Goal: Information Seeking & Learning: Learn about a topic

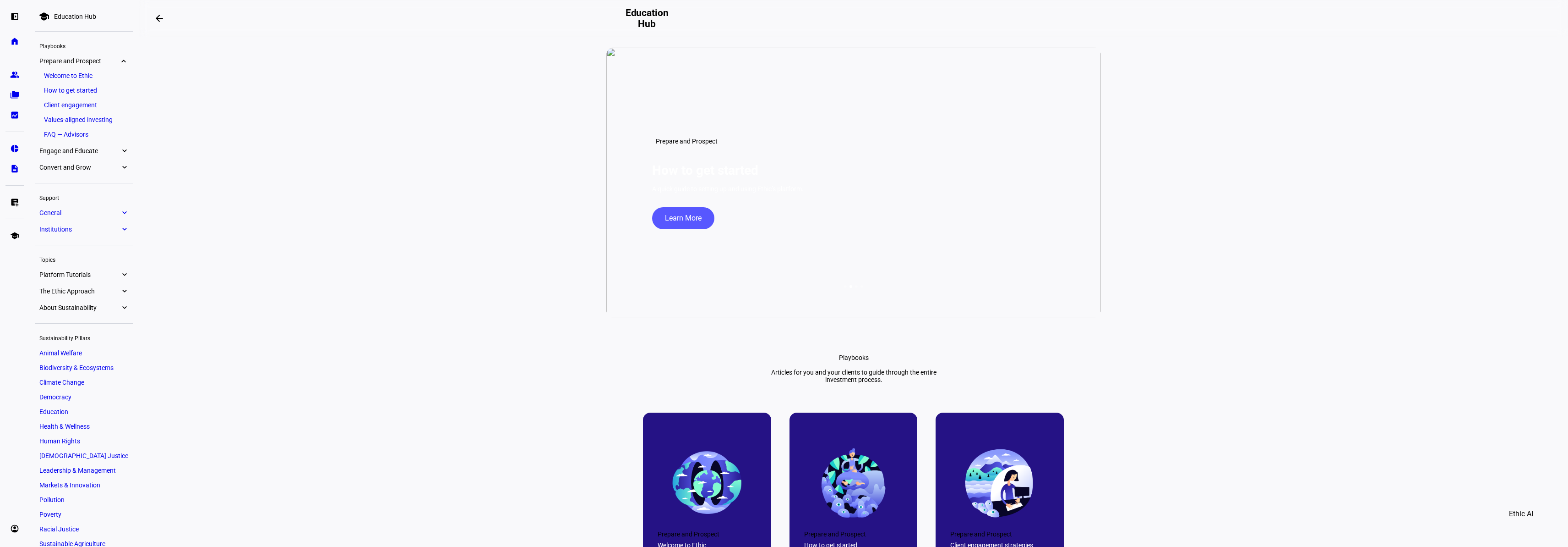
scroll to position [10, 0]
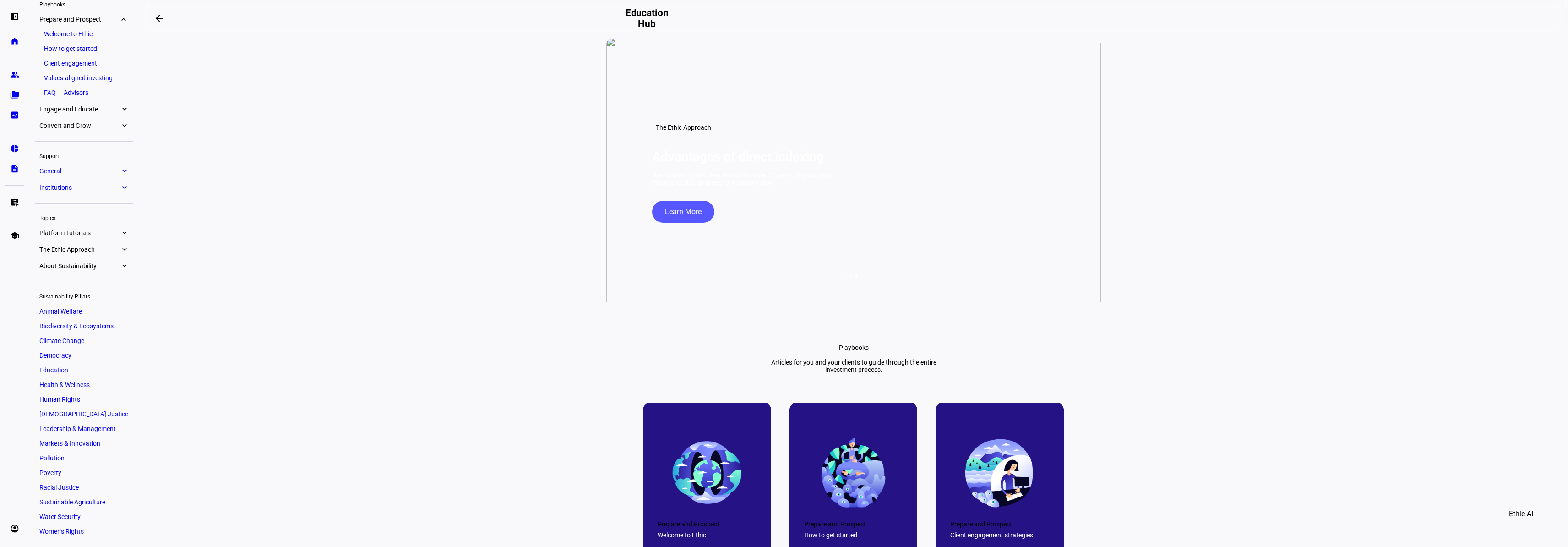
click at [692, 223] on span "Learn More" at bounding box center [683, 212] width 37 height 22
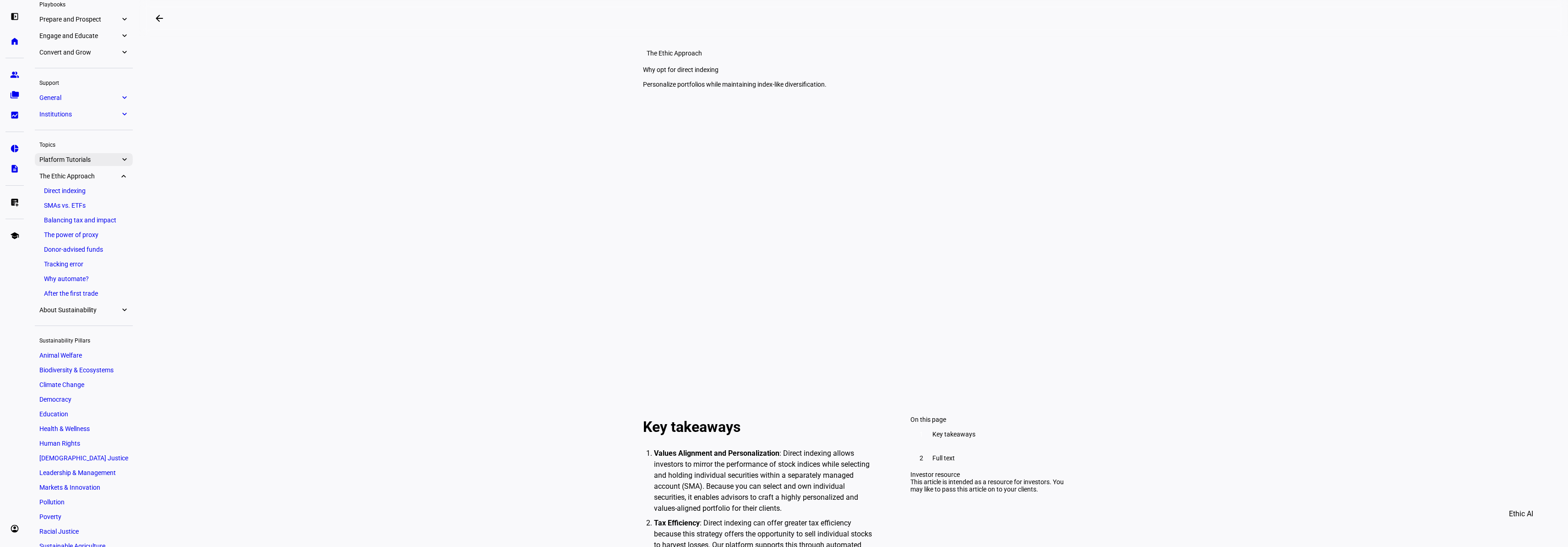
click at [125, 162] on eth-mat-symbol "expand_more" at bounding box center [124, 159] width 9 height 9
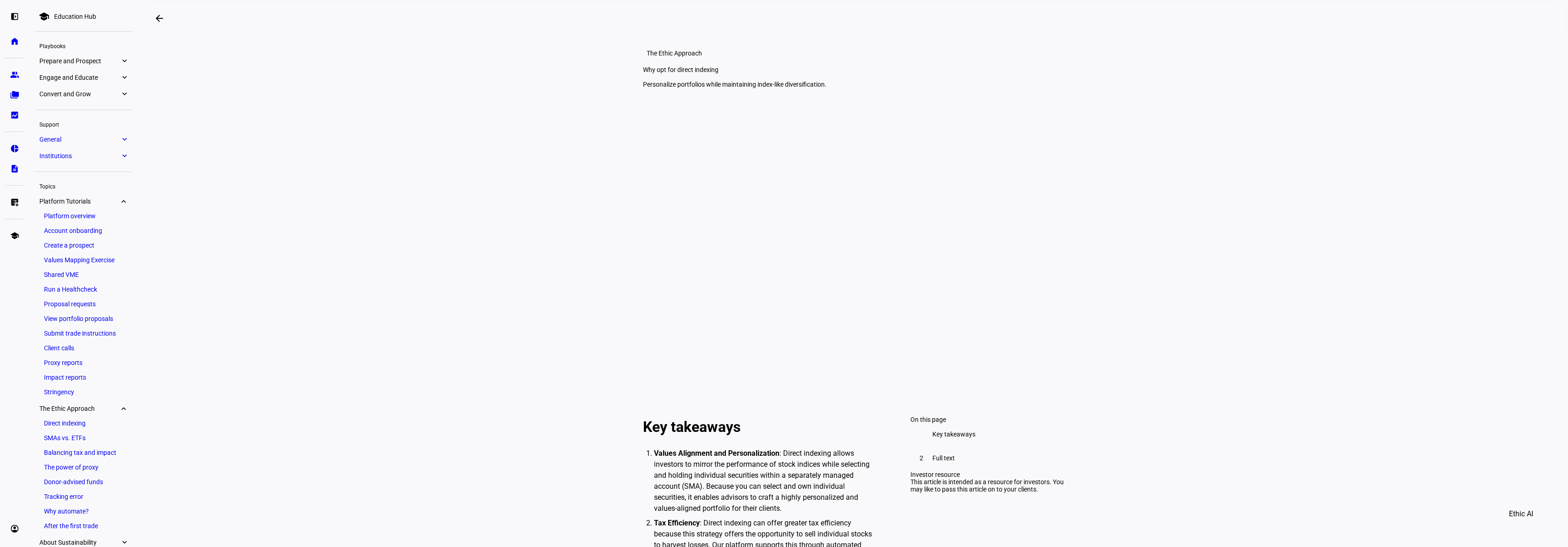
click at [80, 130] on div "school Education Hub Playbooks Prepare and Prospect expand_more Welcome to Ethi…" at bounding box center [83, 411] width 98 height 810
click at [80, 138] on span "General" at bounding box center [80, 139] width 80 height 7
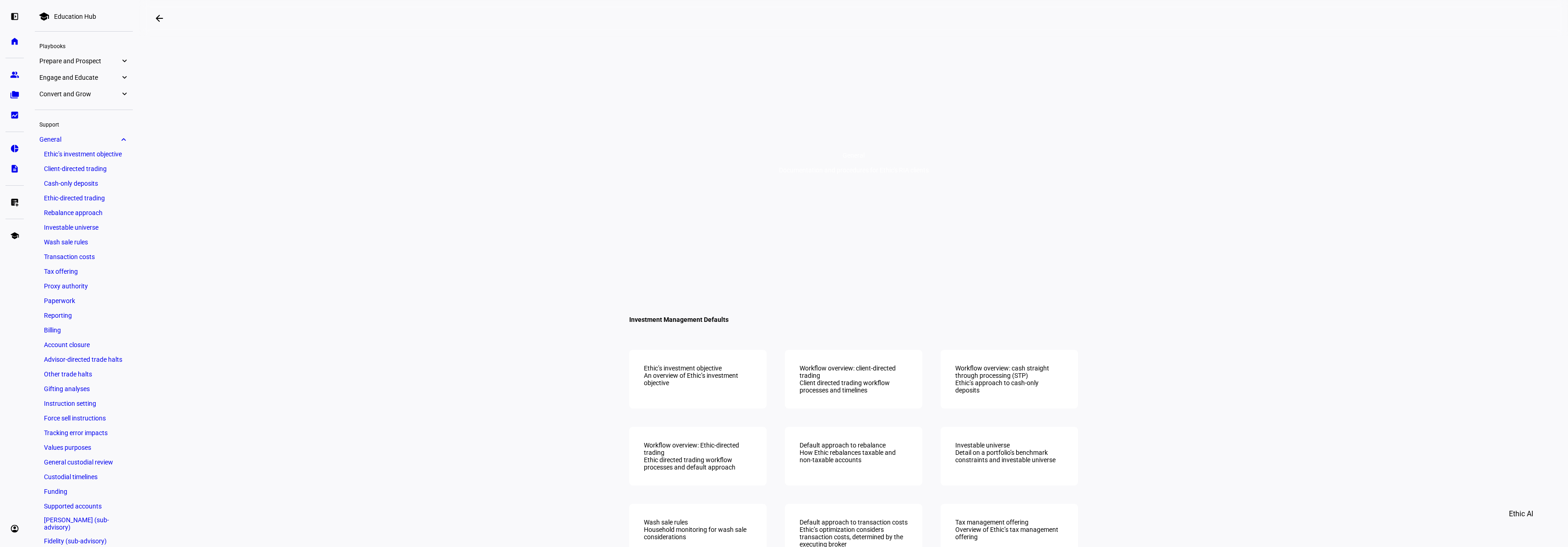
click at [100, 60] on span "Prepare and Prospect" at bounding box center [80, 61] width 80 height 7
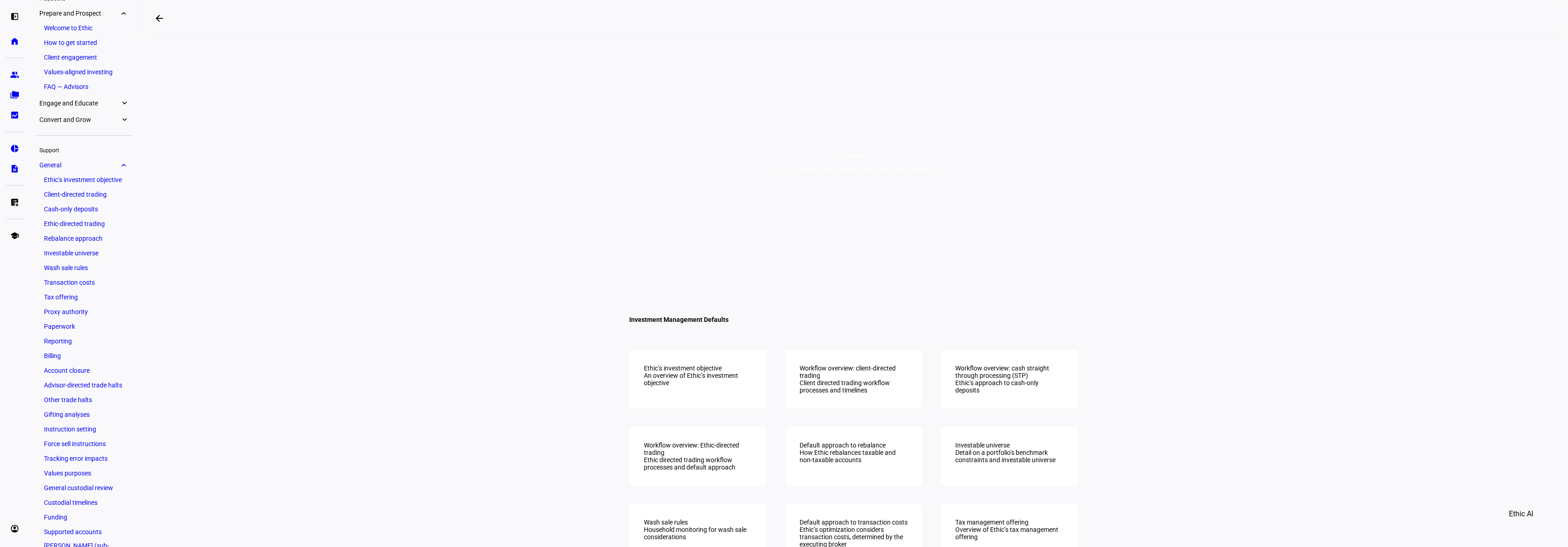
scroll to position [50, 0]
click at [75, 27] on link "Welcome to Ethic" at bounding box center [84, 26] width 89 height 13
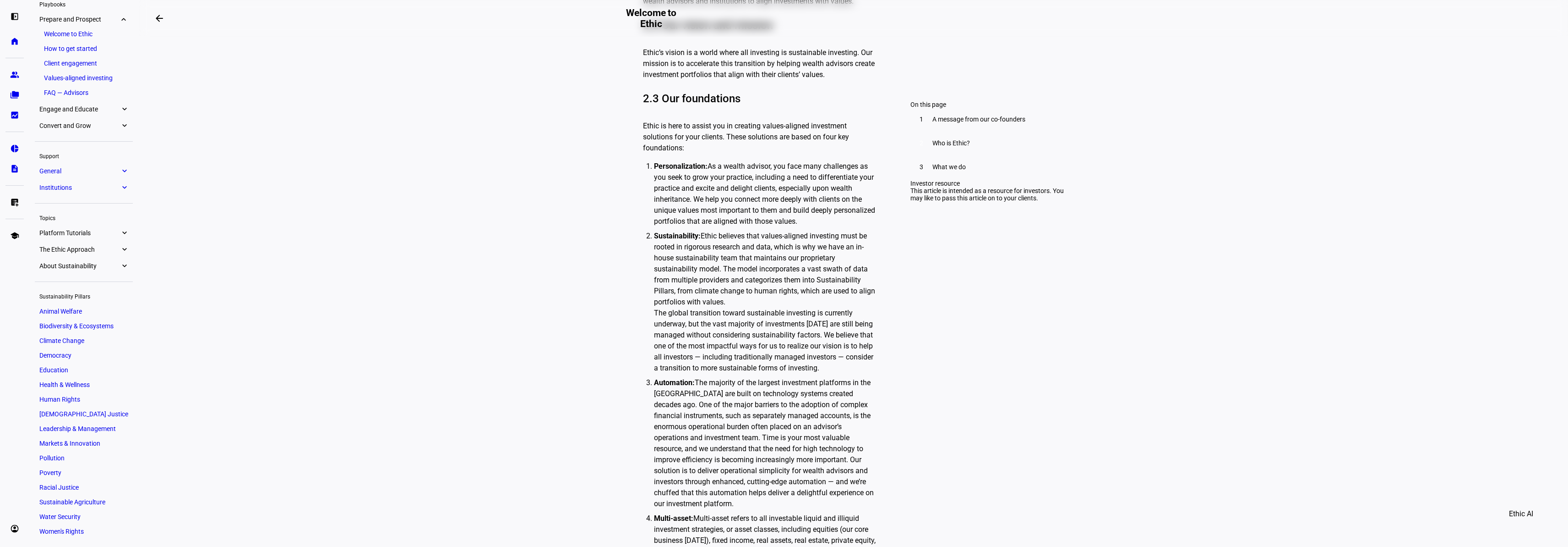
scroll to position [1143, 0]
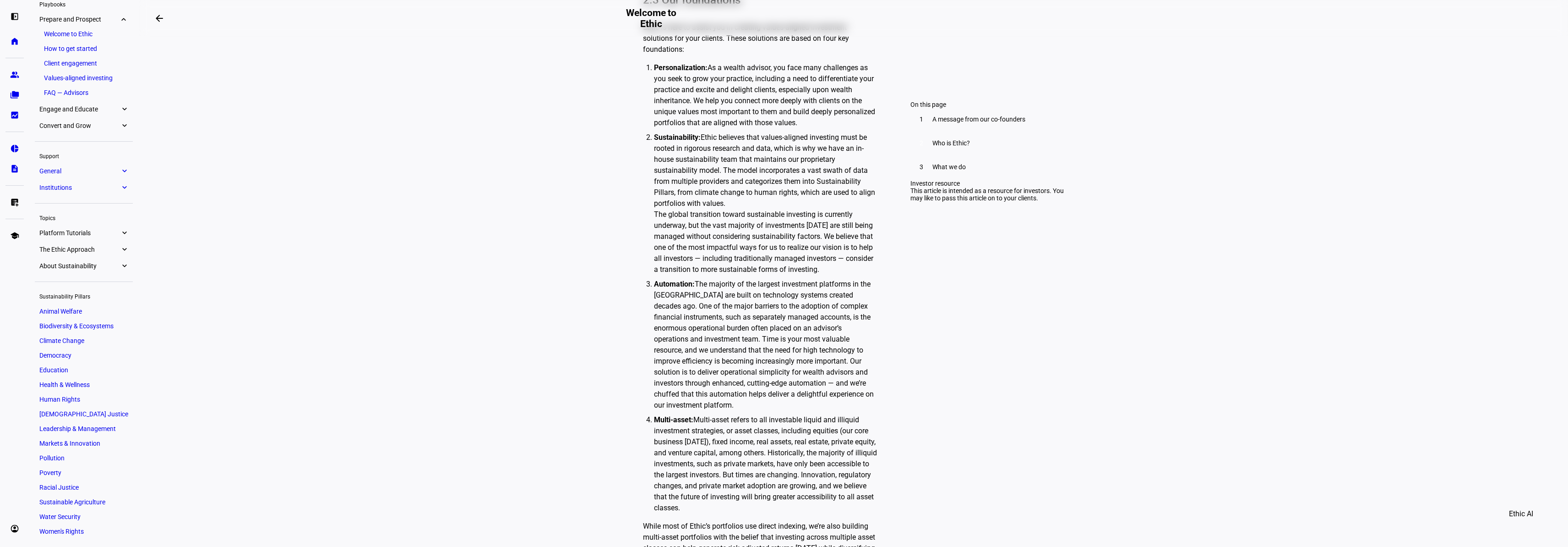
click at [101, 80] on link "Values-aligned investing" at bounding box center [84, 77] width 89 height 13
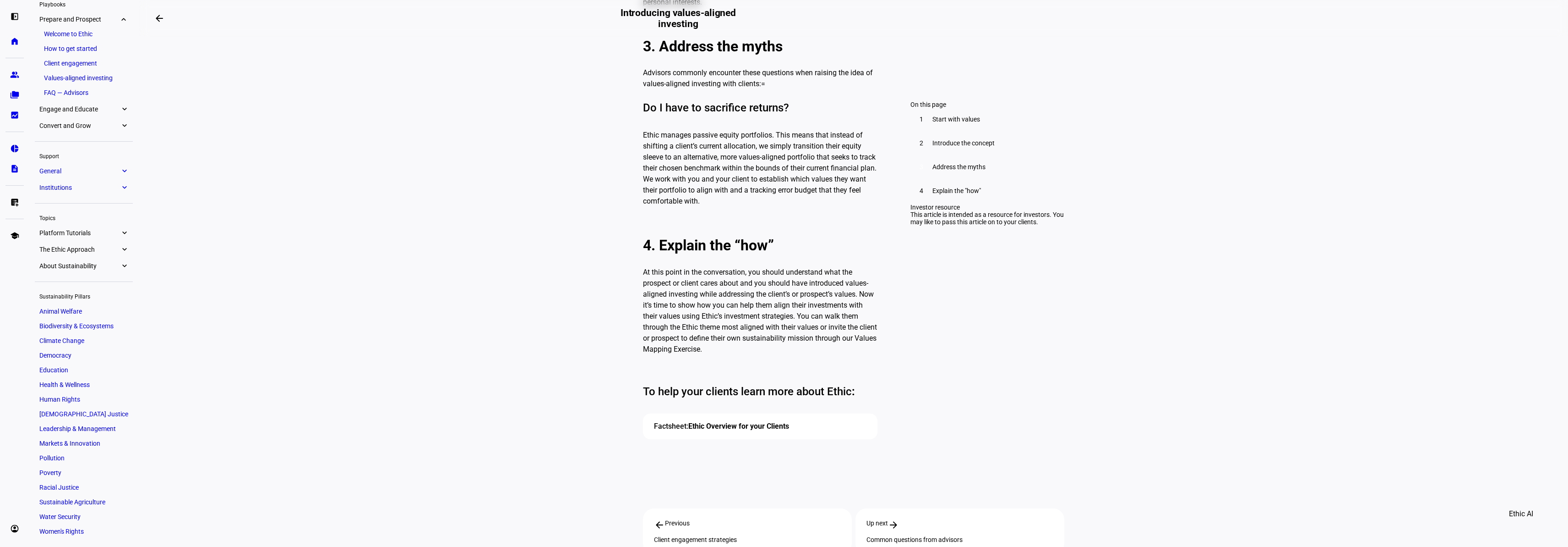
scroll to position [1155, 0]
click at [747, 419] on link "Ethic Overview for your Clients" at bounding box center [739, 423] width 101 height 9
click at [18, 44] on eth-mat-symbol "home" at bounding box center [15, 41] width 9 height 9
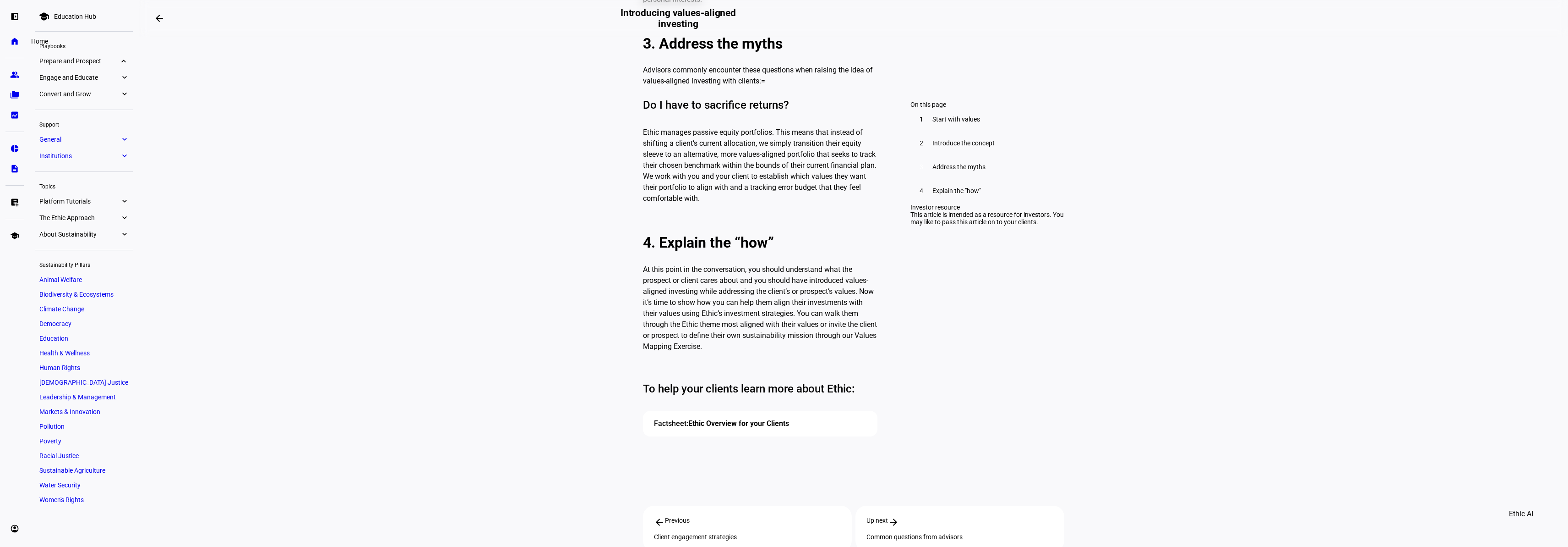
scroll to position [14, 0]
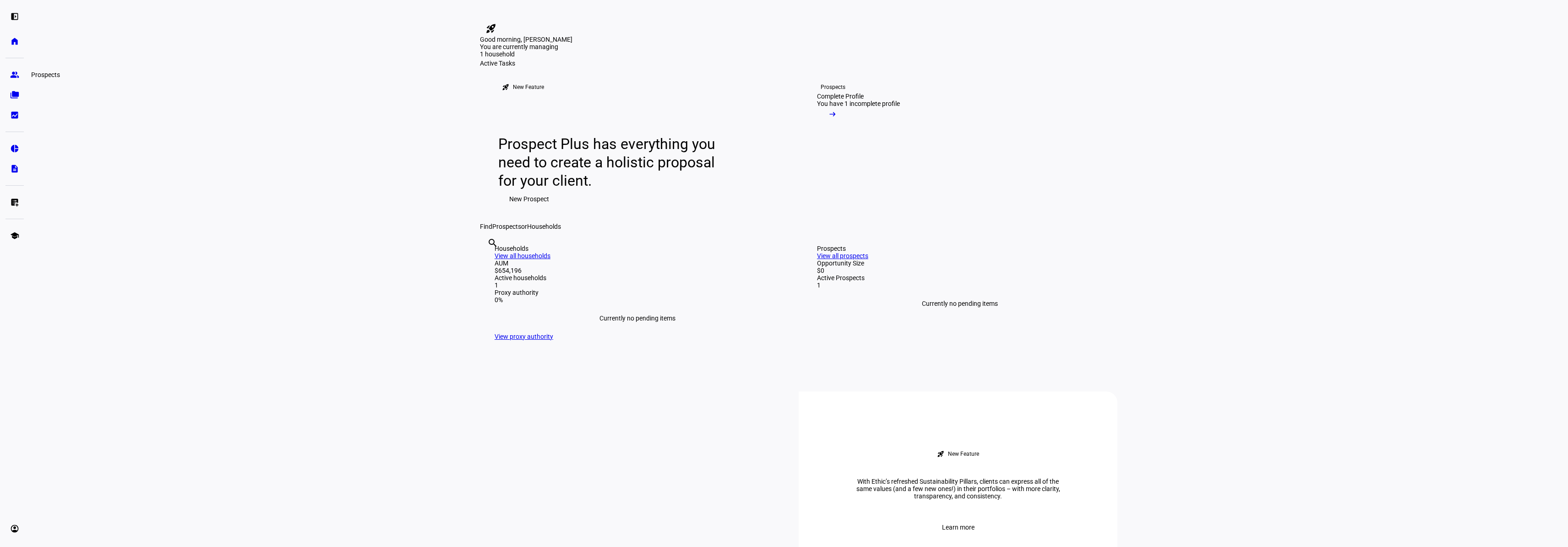
click at [11, 73] on eth-mat-symbol "group" at bounding box center [15, 74] width 9 height 9
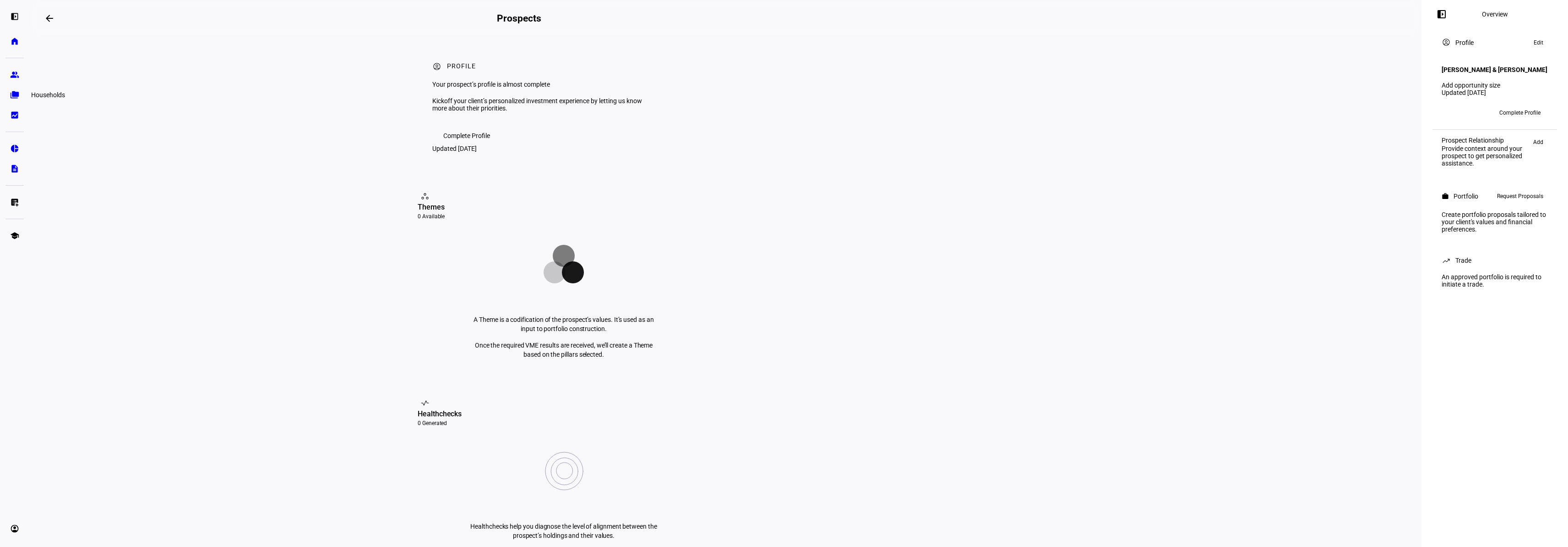
click at [20, 94] on link "folder_copy Households" at bounding box center [15, 95] width 18 height 18
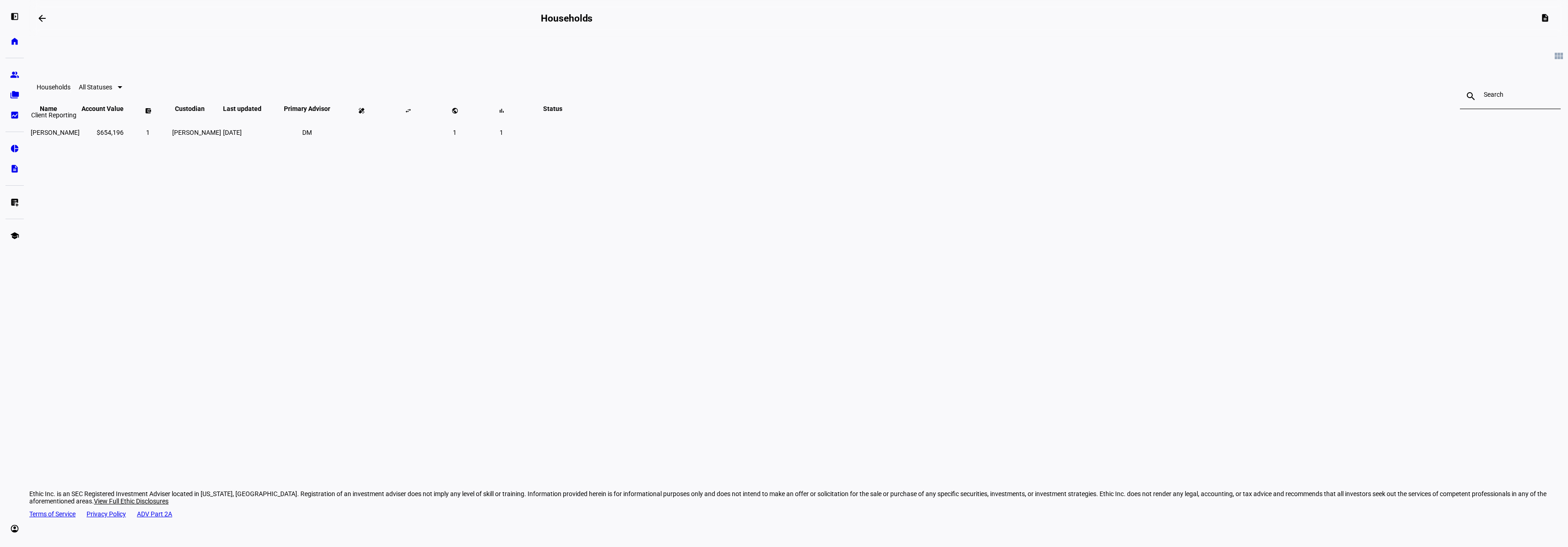
click at [19, 120] on link "bid_landscape Client Reporting" at bounding box center [15, 115] width 18 height 18
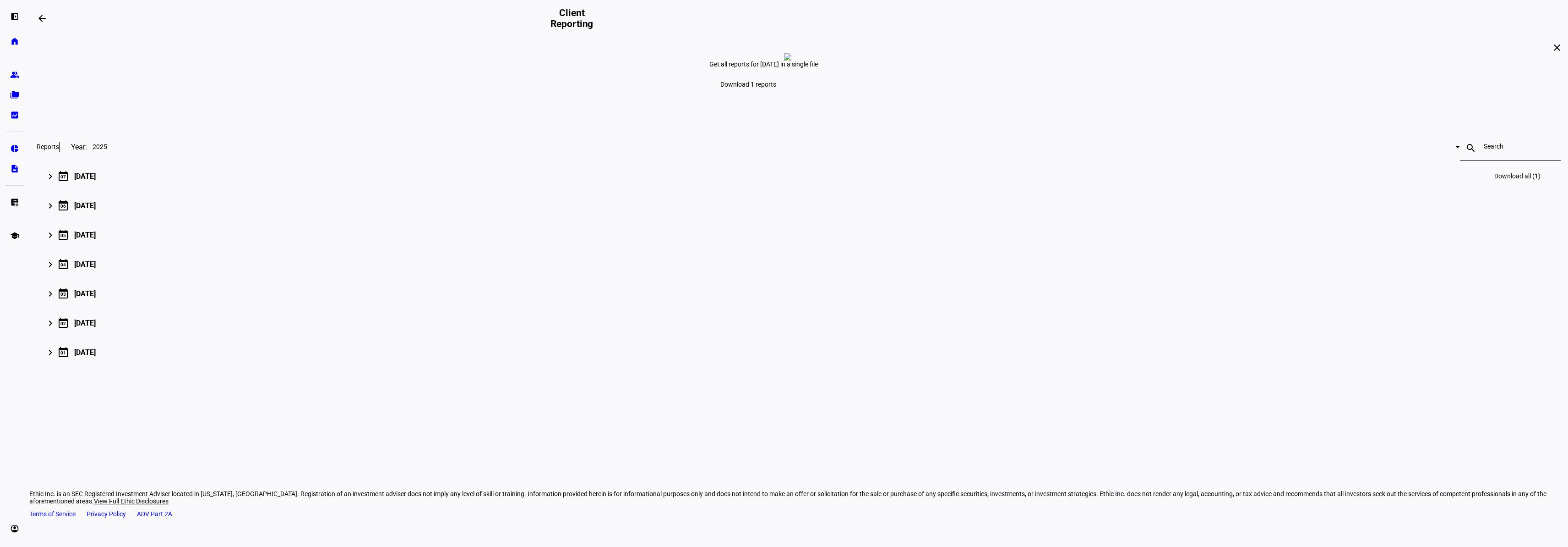
click at [96, 180] on div "[DATE]" at bounding box center [85, 176] width 21 height 9
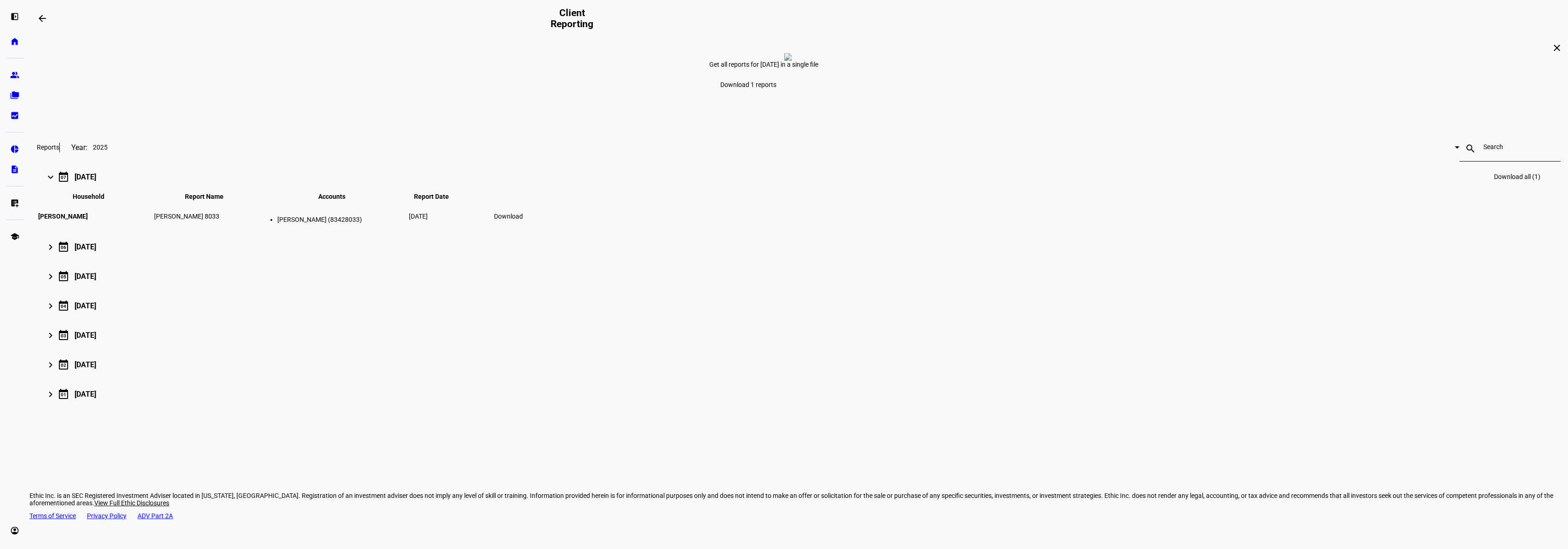
click at [523, 220] on span "Download" at bounding box center [508, 216] width 29 height 7
click at [20, 45] on link "home Home" at bounding box center [15, 42] width 18 height 18
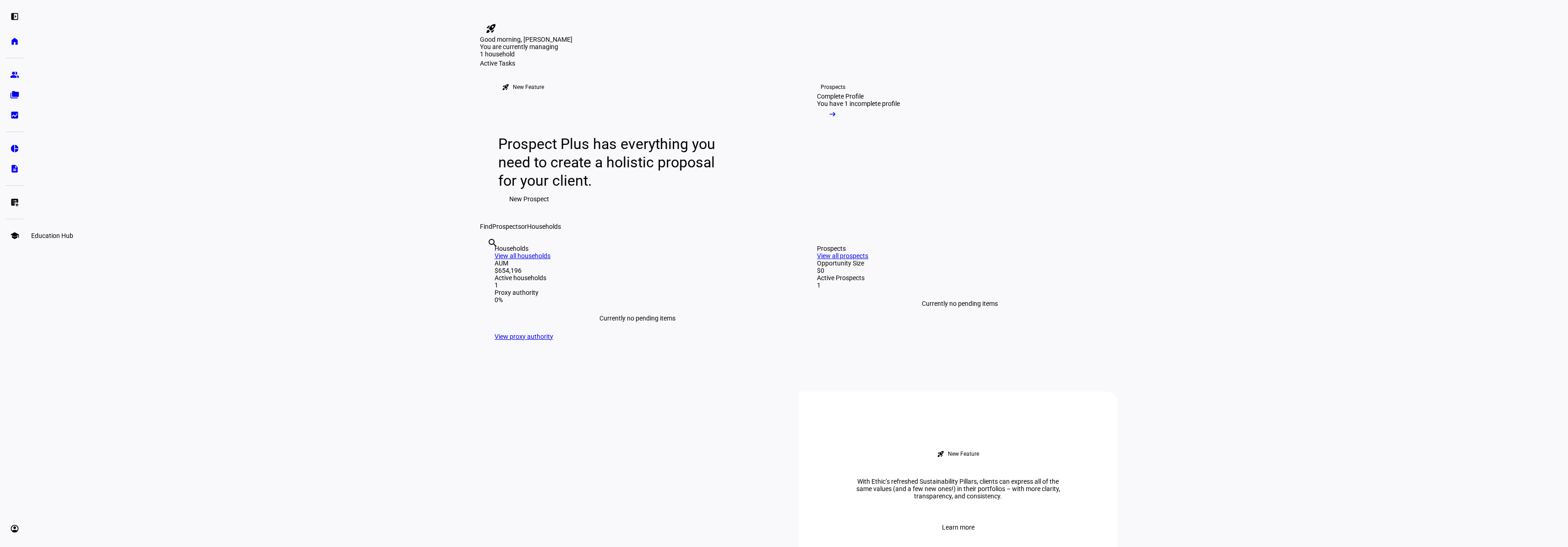
click at [18, 233] on eth-mat-symbol "school" at bounding box center [15, 235] width 9 height 9
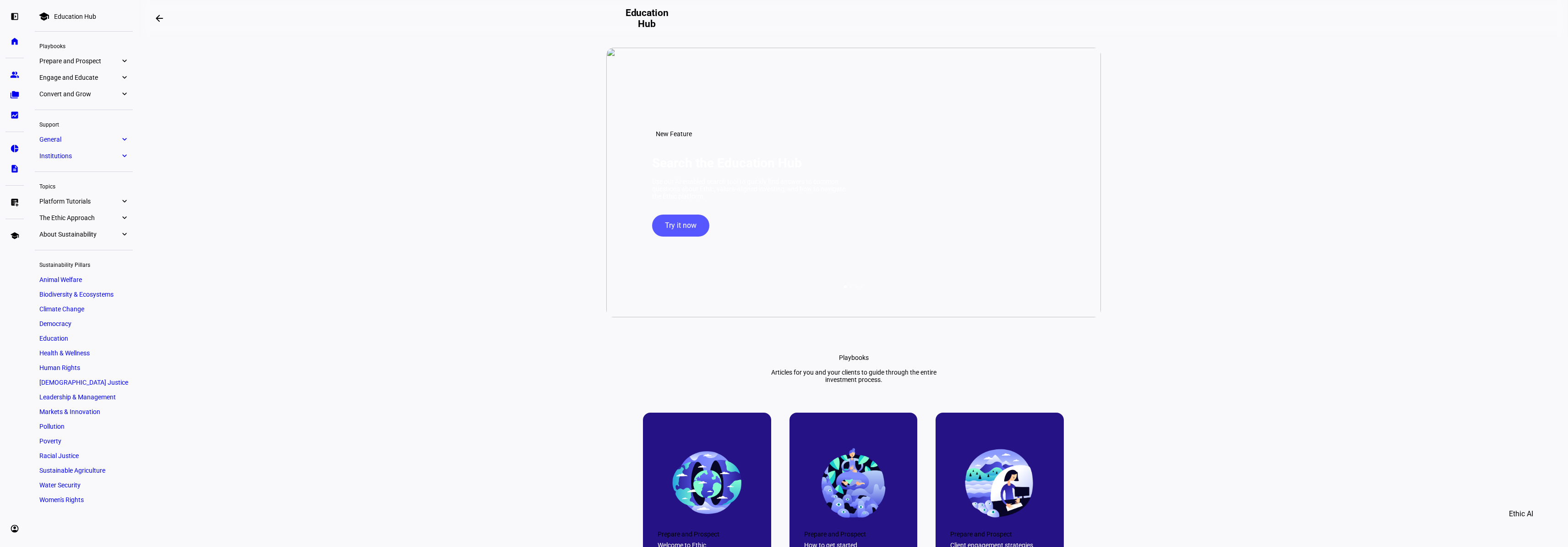
click at [121, 61] on eth-mat-symbol "expand_more" at bounding box center [124, 61] width 9 height 9
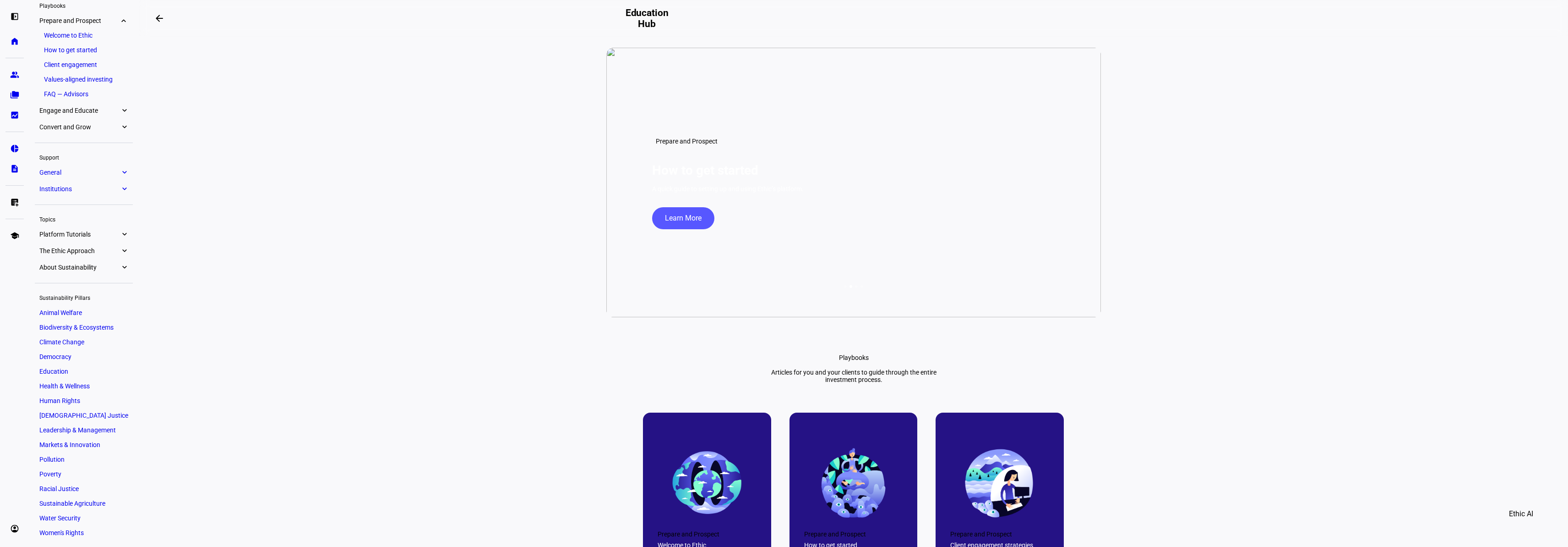
scroll to position [41, 0]
click at [125, 110] on eth-mat-symbol "expand_more" at bounding box center [124, 109] width 9 height 9
click at [125, 127] on eth-mat-symbol "expand_more" at bounding box center [124, 125] width 9 height 9
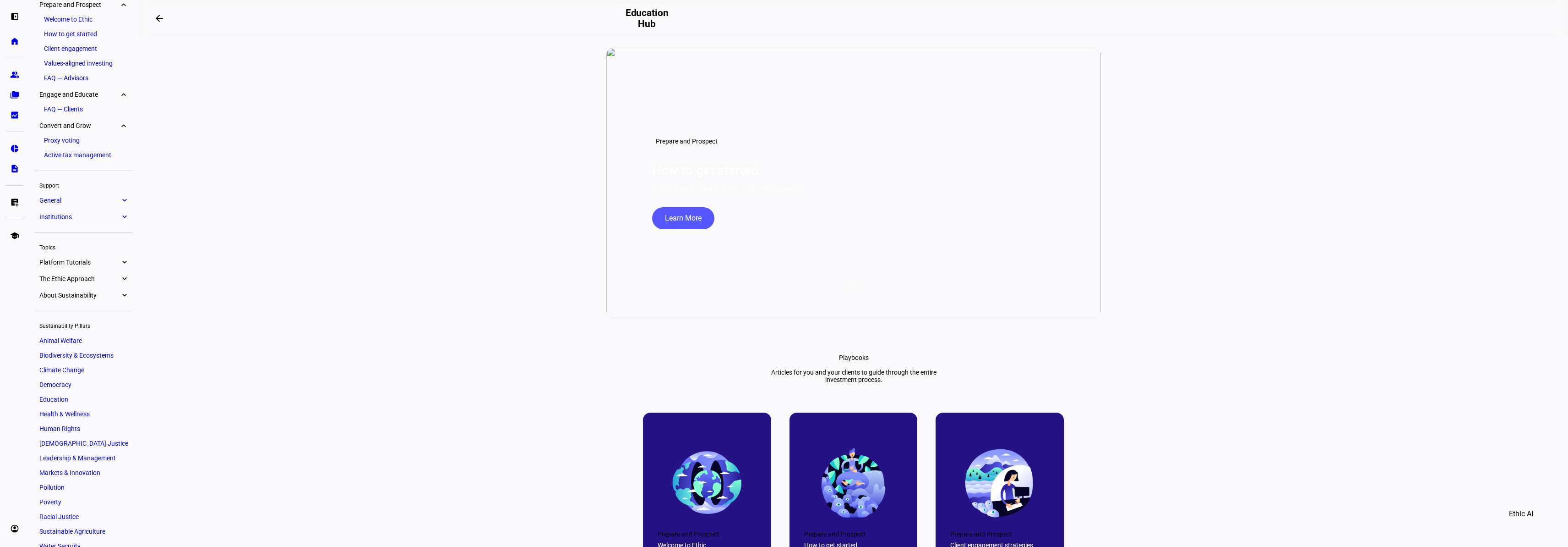
scroll to position [86, 0]
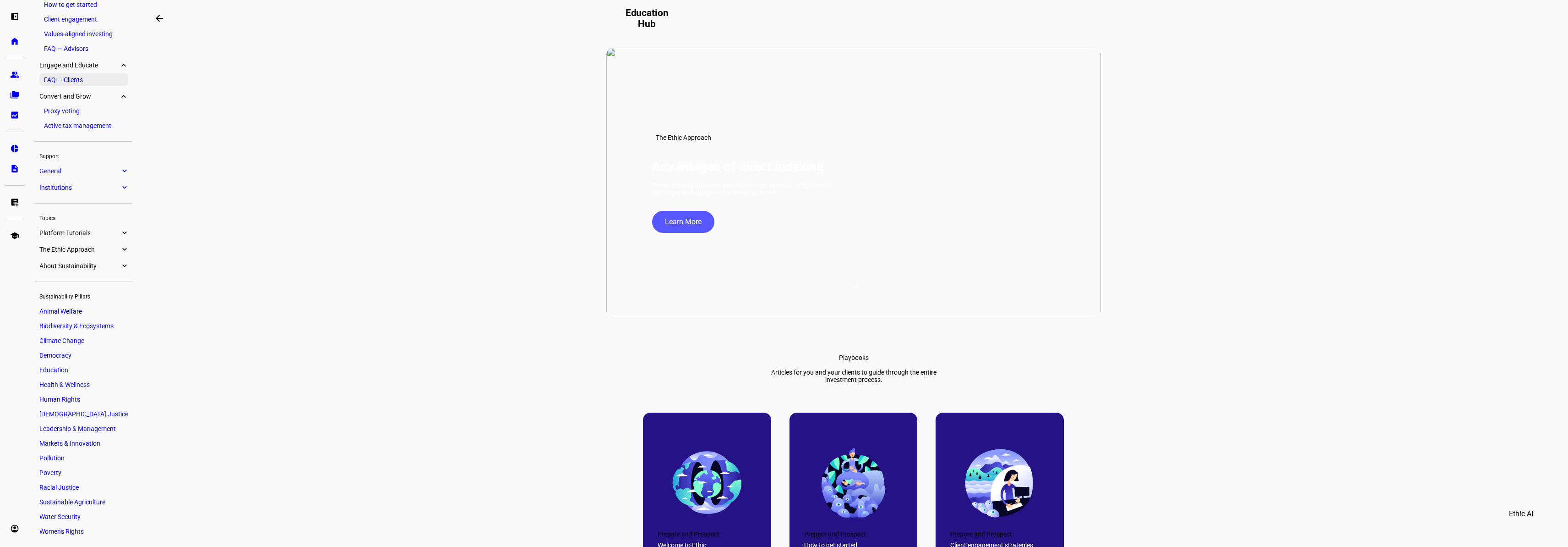
click at [62, 80] on link "FAQ — Clients" at bounding box center [84, 79] width 89 height 13
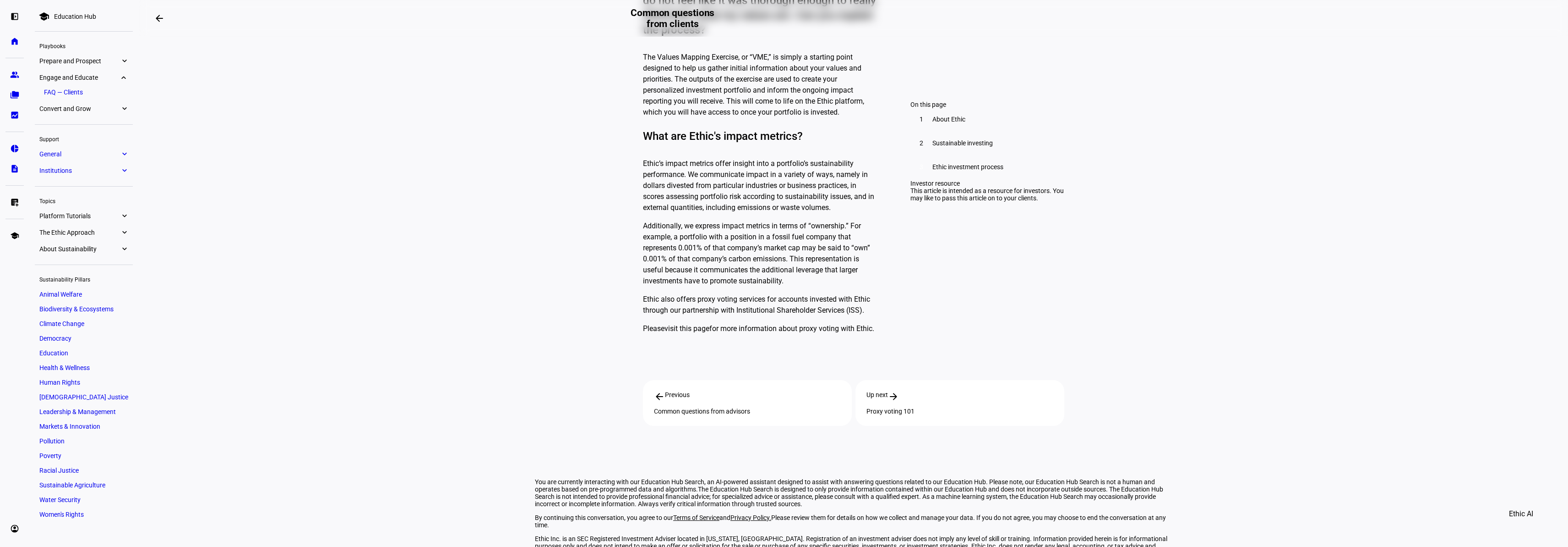
scroll to position [1583, 0]
click at [74, 109] on span "Convert and Grow" at bounding box center [80, 108] width 80 height 7
click at [77, 168] on span "General" at bounding box center [80, 171] width 80 height 7
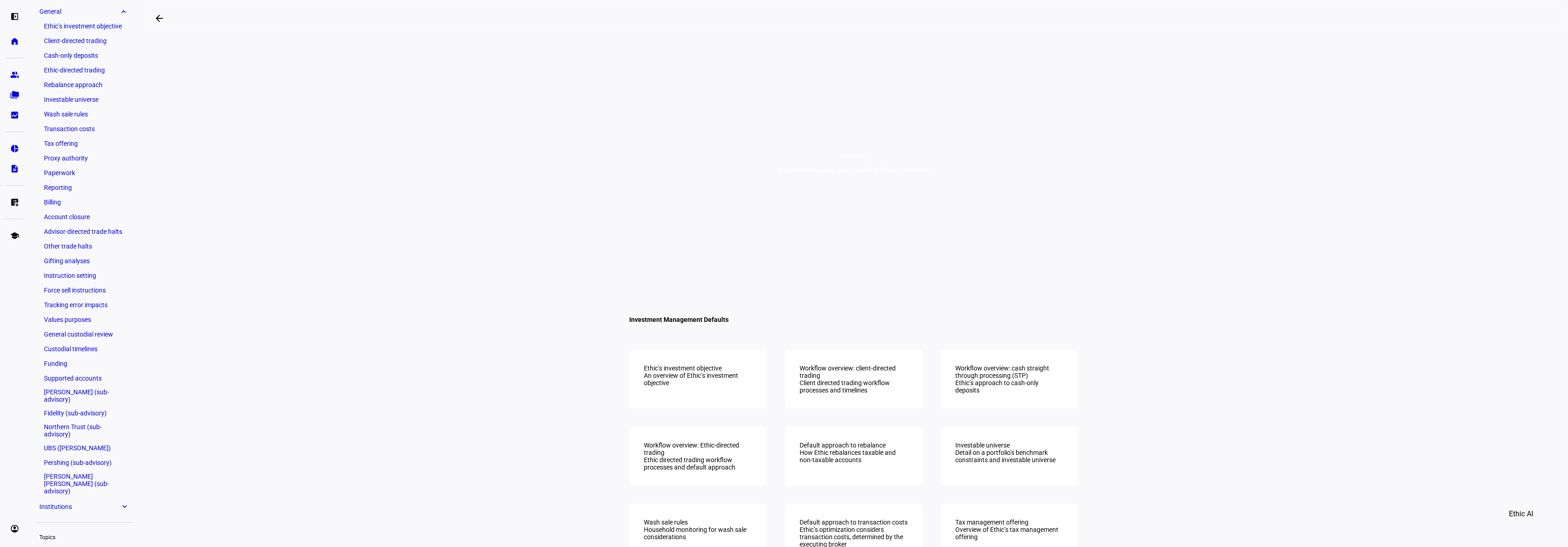
scroll to position [129, 0]
click at [65, 26] on link "Ethic’s investment objective" at bounding box center [84, 26] width 89 height 13
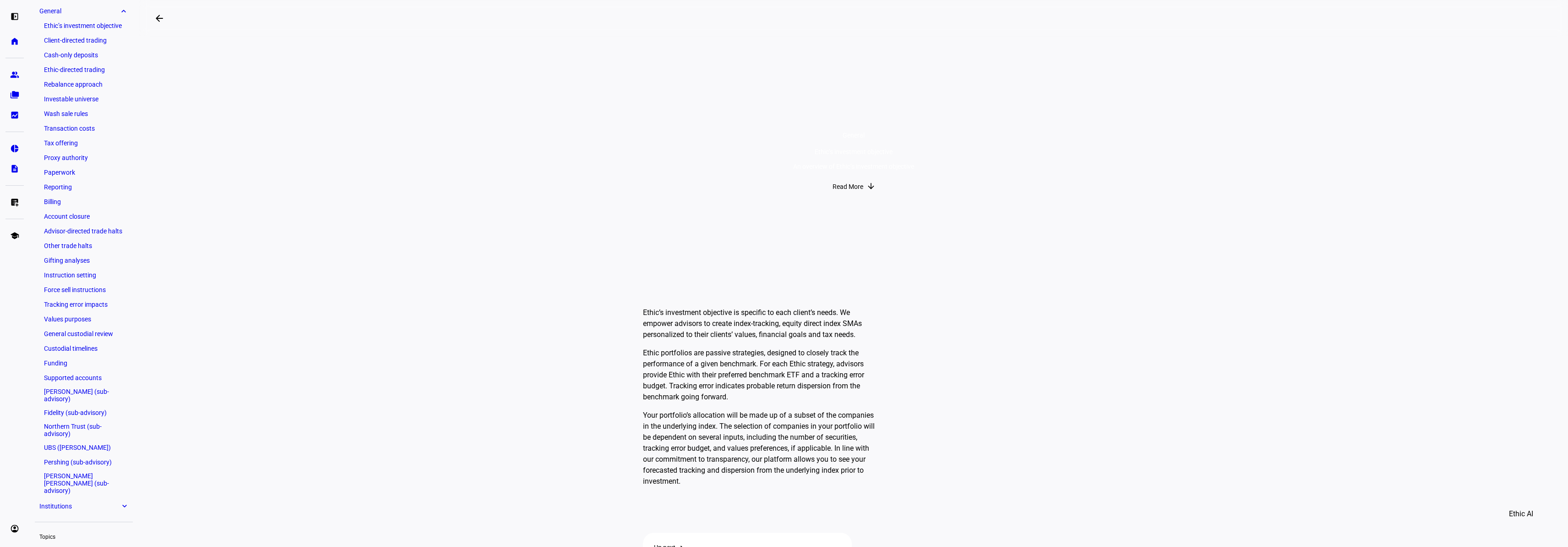
click at [66, 40] on link "Client-directed trading" at bounding box center [84, 40] width 89 height 13
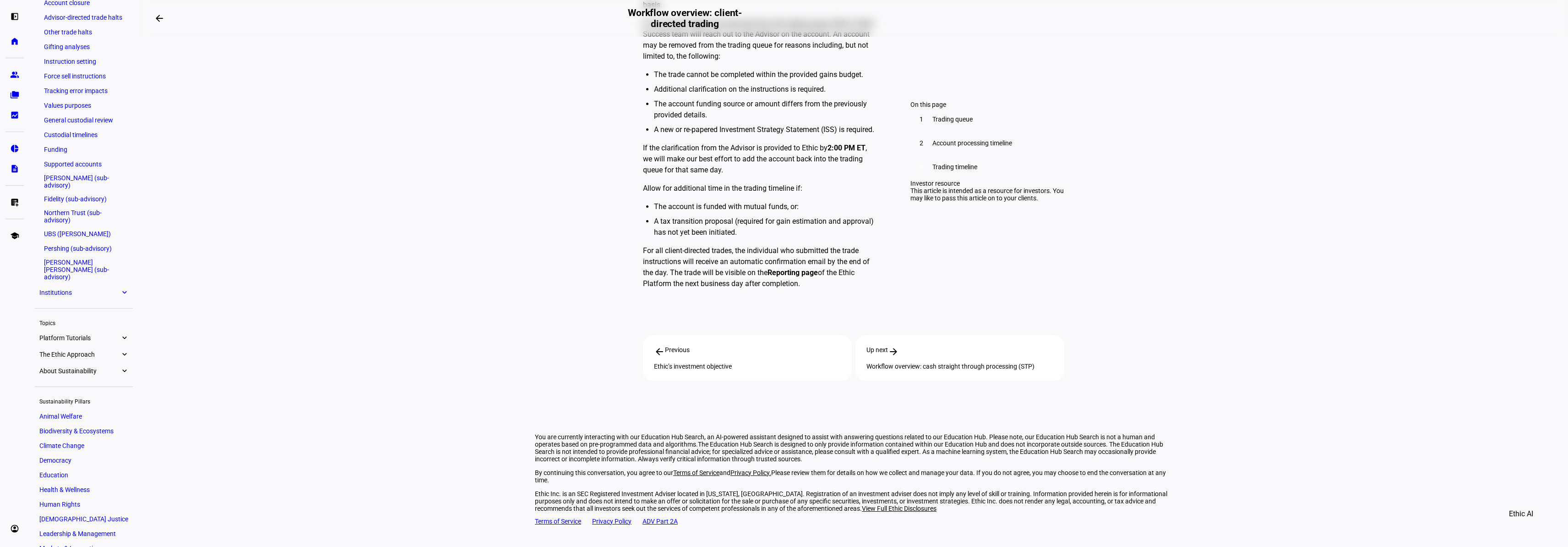
scroll to position [387, 0]
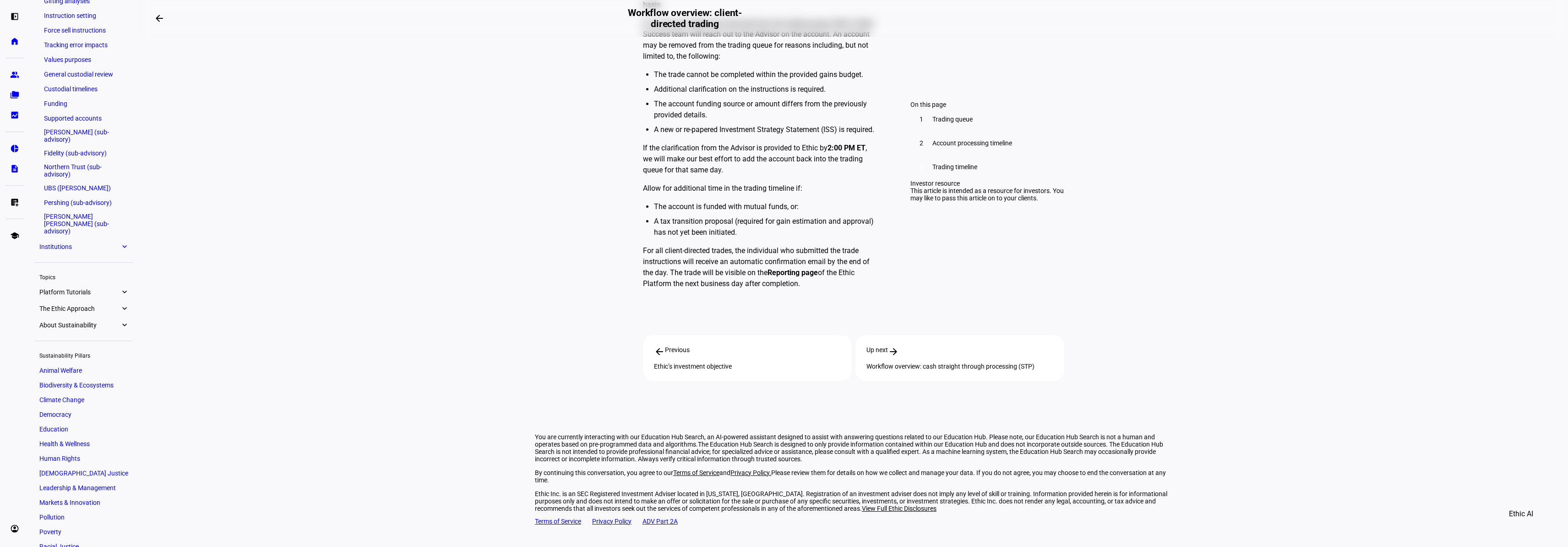
click at [99, 289] on span "Platform Tutorials" at bounding box center [80, 292] width 80 height 7
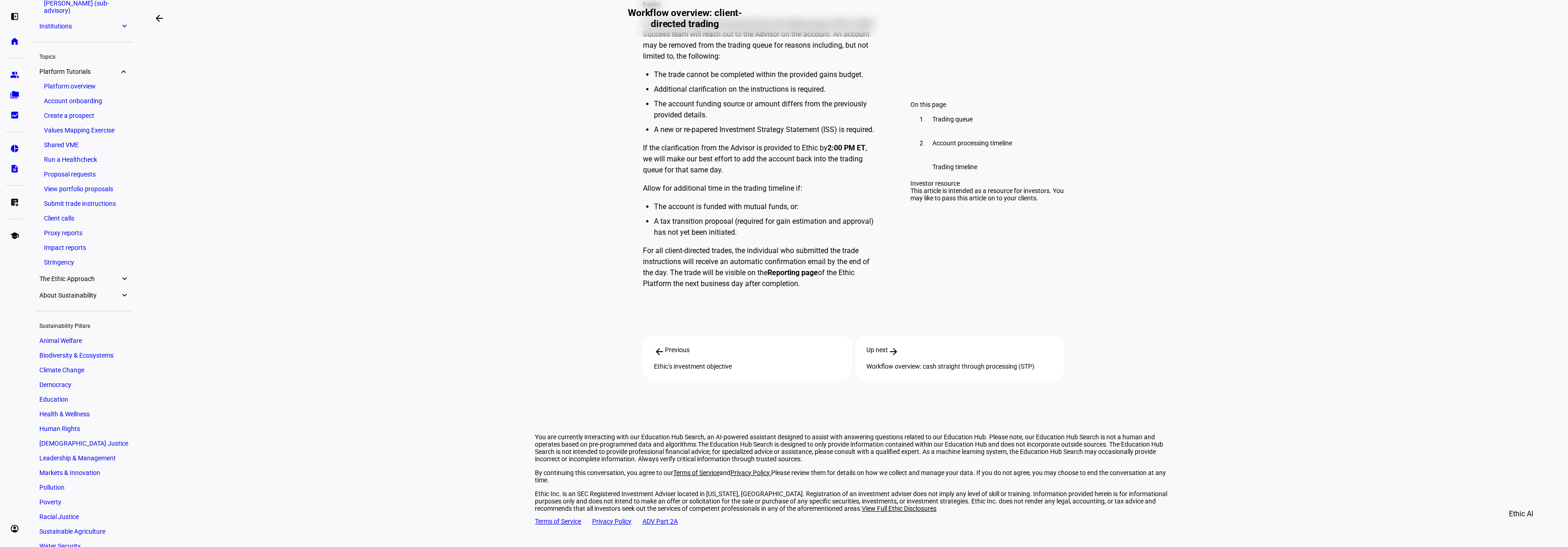
scroll to position [632, 0]
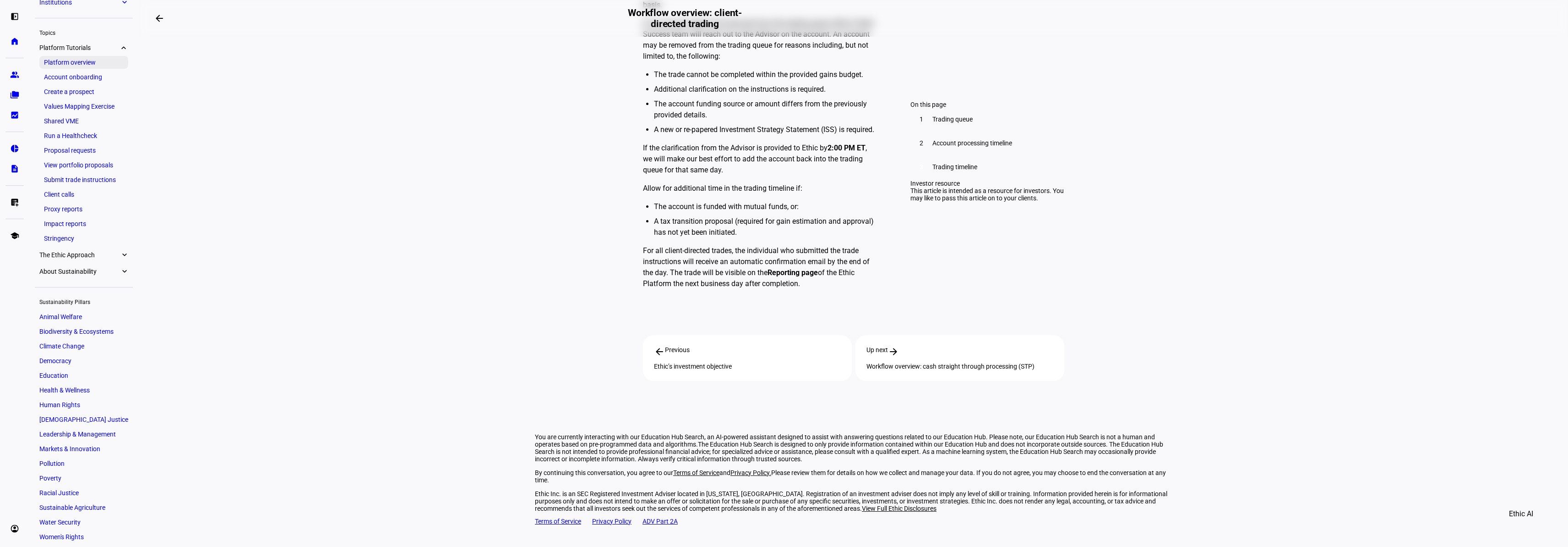
click at [59, 57] on link "Platform overview" at bounding box center [84, 62] width 89 height 13
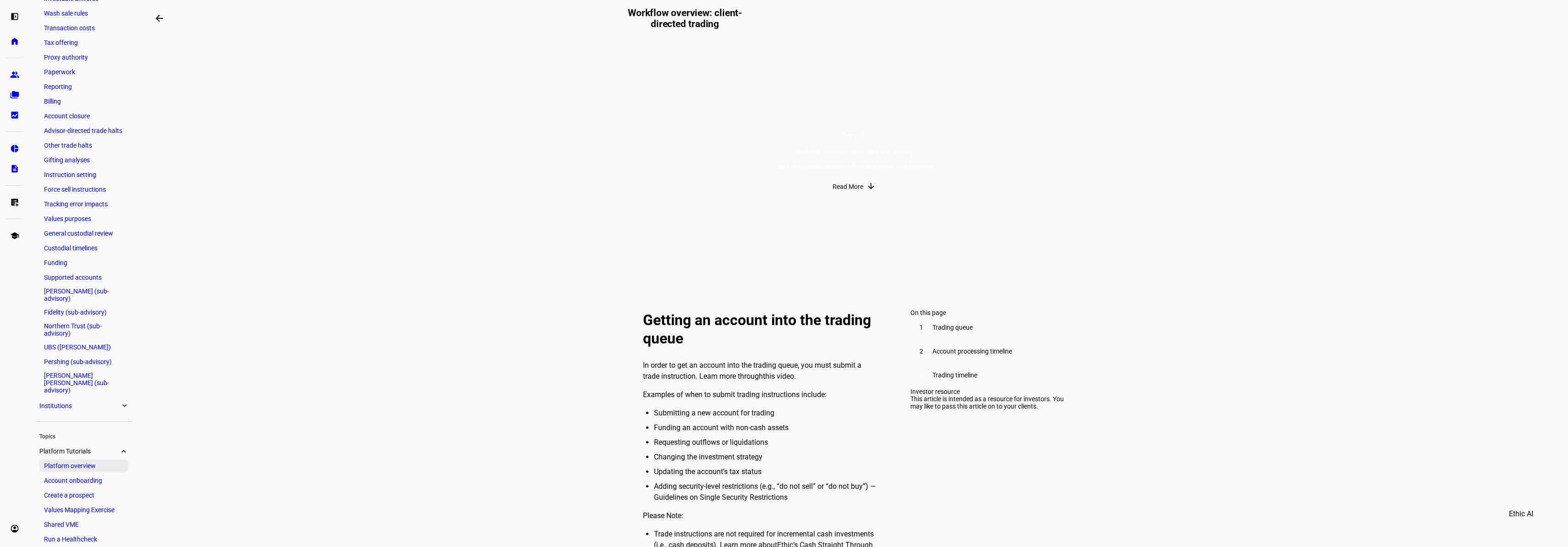
scroll to position [159, 0]
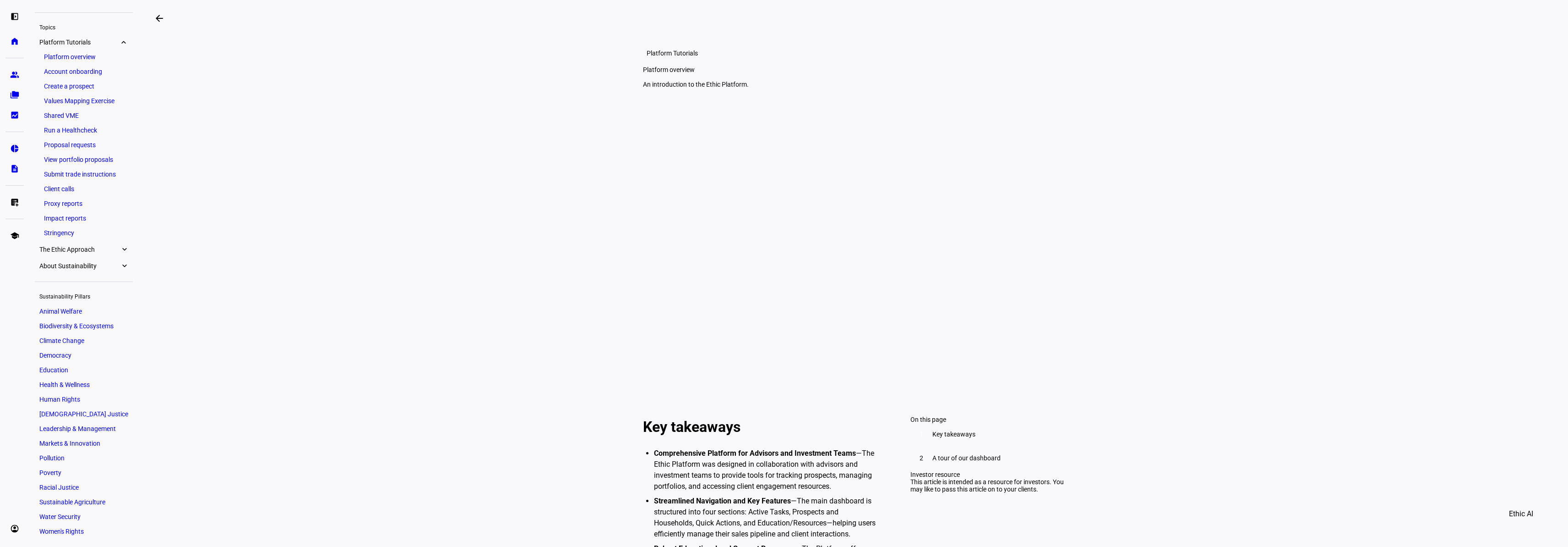
click at [79, 73] on link "Account onboarding" at bounding box center [84, 71] width 89 height 13
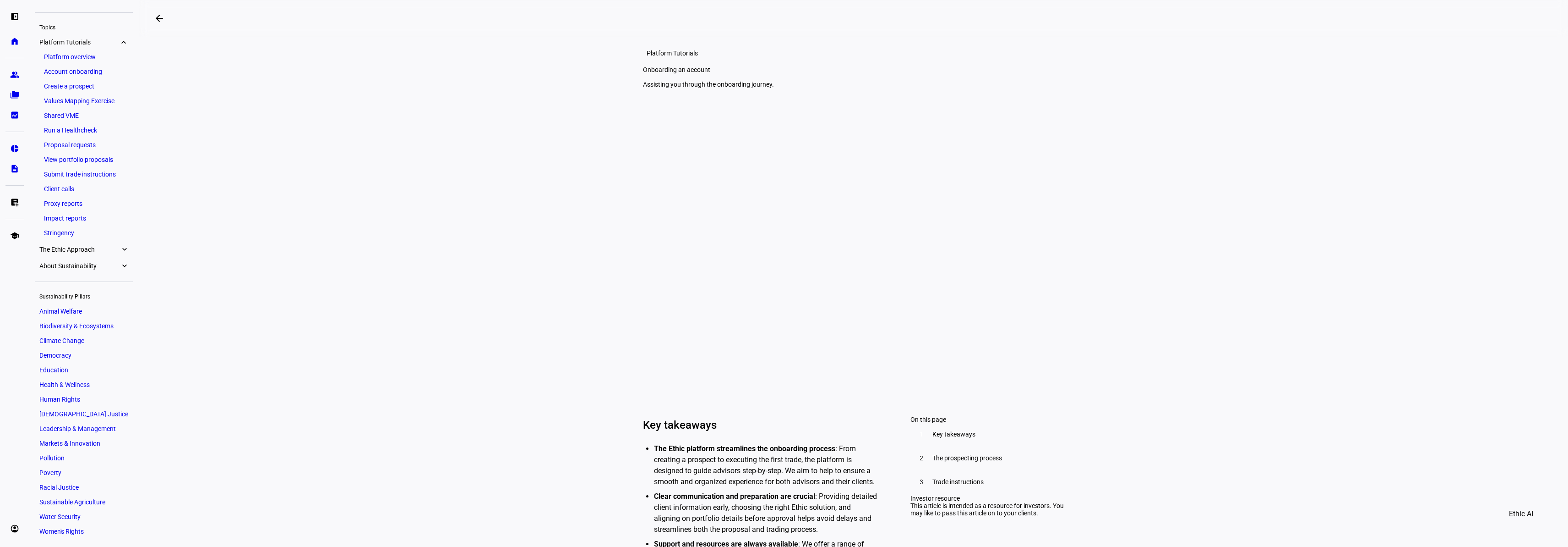
click at [96, 102] on link "Values Mapping Exercise" at bounding box center [84, 101] width 89 height 13
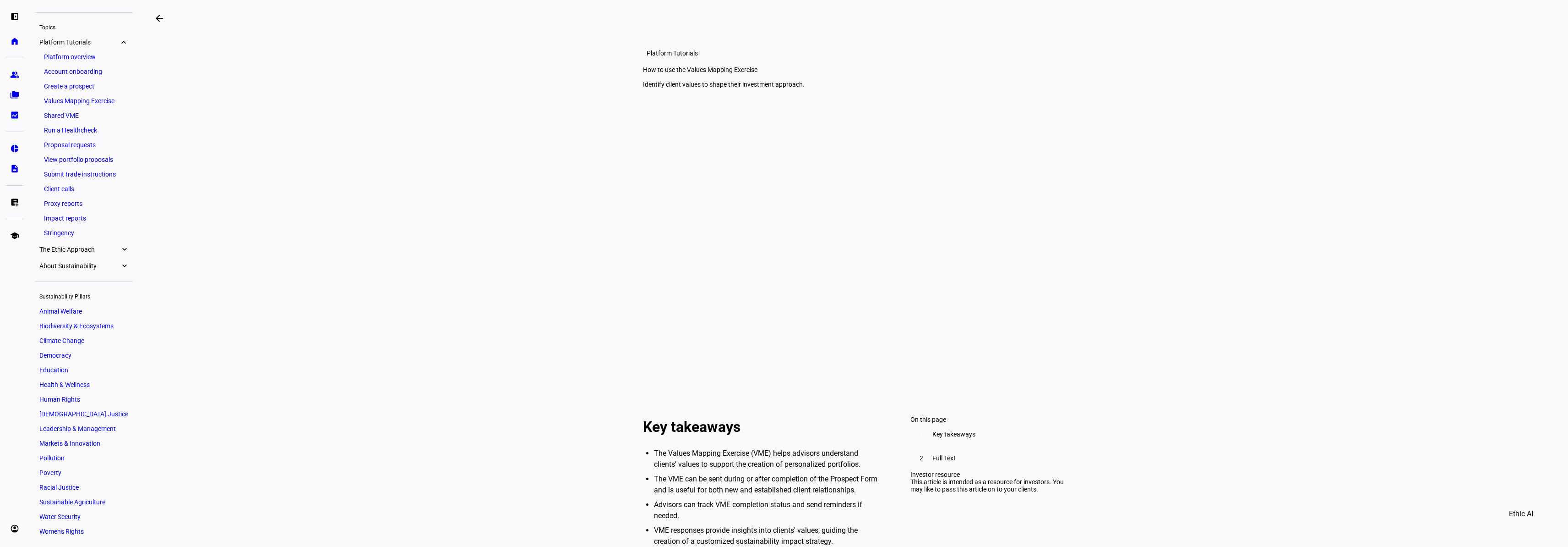
click at [88, 176] on link "Submit trade instructions" at bounding box center [84, 174] width 89 height 13
click at [99, 248] on span "The Ethic Approach" at bounding box center [80, 249] width 80 height 7
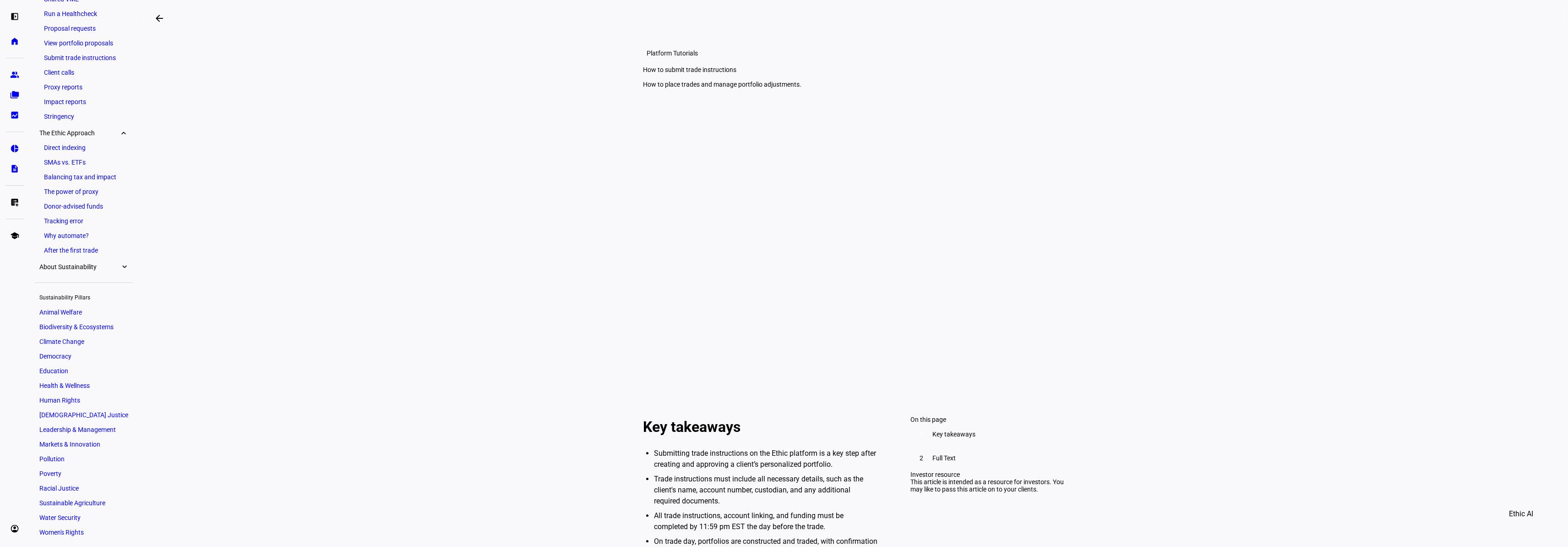
scroll to position [277, 0]
click at [90, 266] on span "About Sustainability" at bounding box center [80, 266] width 80 height 7
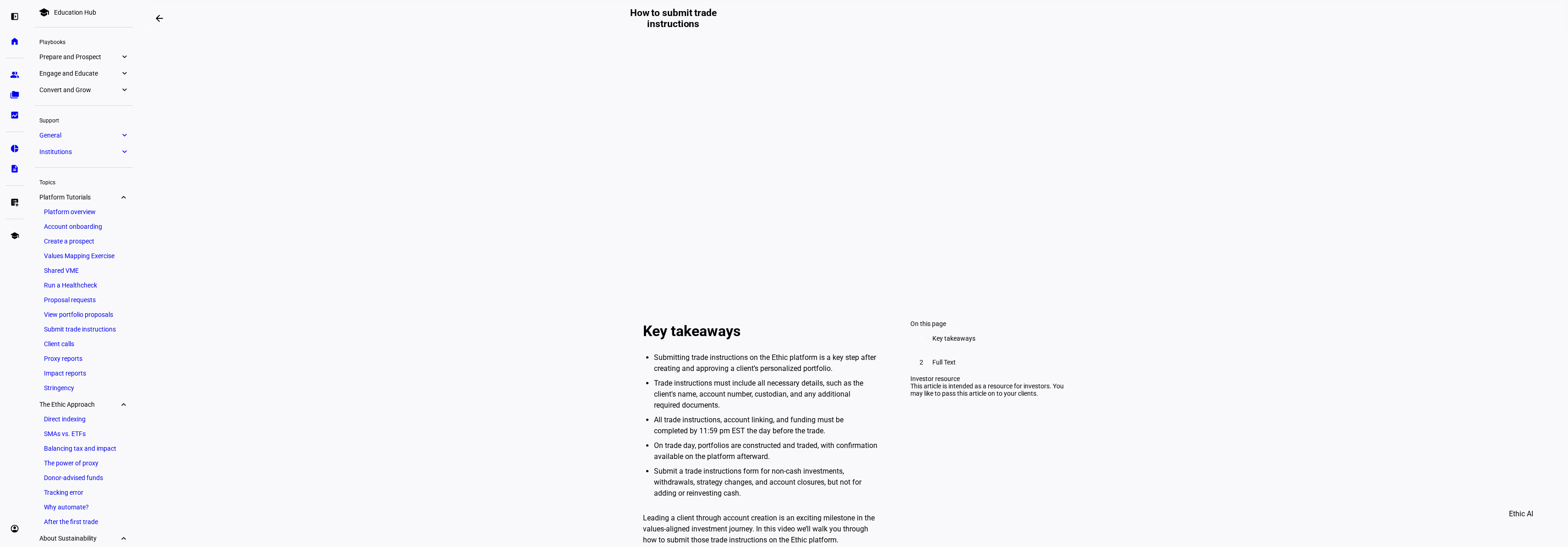
scroll to position [0, 0]
click at [124, 94] on eth-mat-symbol "expand_more" at bounding box center [124, 94] width 9 height 9
click at [118, 72] on link "Engage and Educate expand_more" at bounding box center [83, 77] width 98 height 13
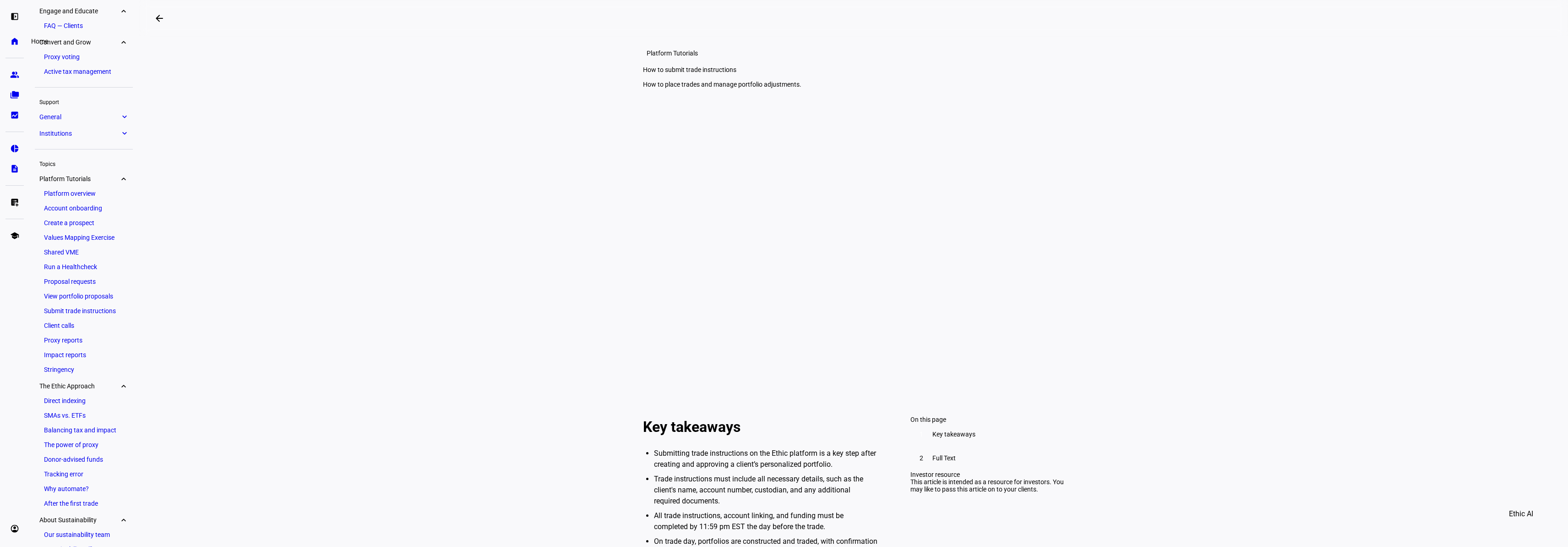
click at [16, 46] on link "home Home" at bounding box center [15, 41] width 18 height 18
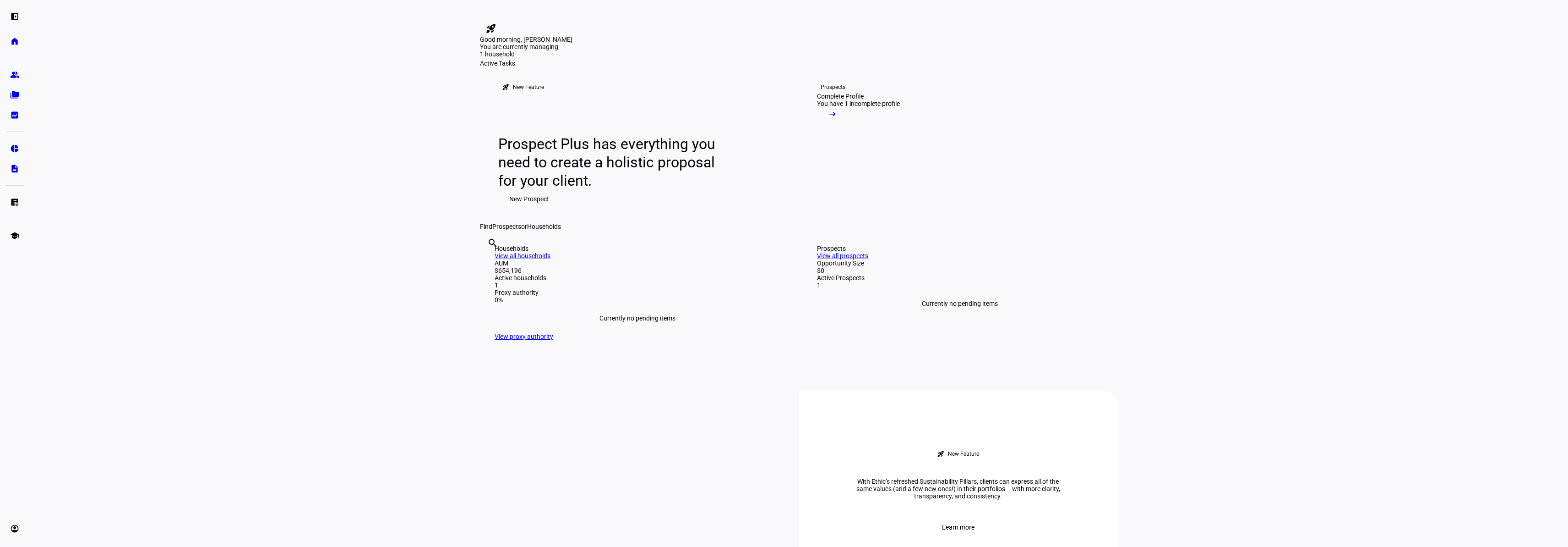
scroll to position [19, 0]
